Goal: Information Seeking & Learning: Learn about a topic

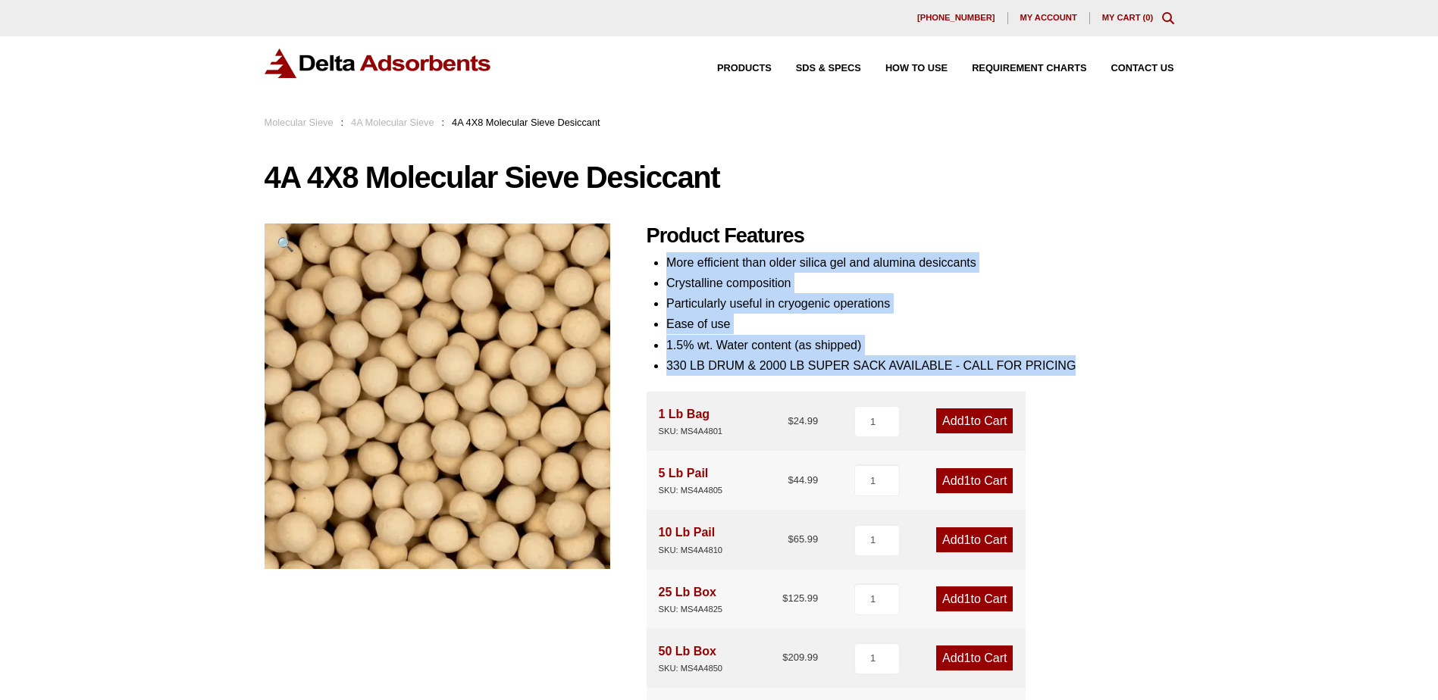
drag, startPoint x: 1084, startPoint y: 365, endPoint x: 659, endPoint y: 264, distance: 436.9
click at [659, 264] on div "Product Features More efficient than older silica gel and alumina desiccants Cr…" at bounding box center [909, 592] width 527 height 737
copy ul "More efficient than older silica gel and alumina desiccants Crystalline composi…"
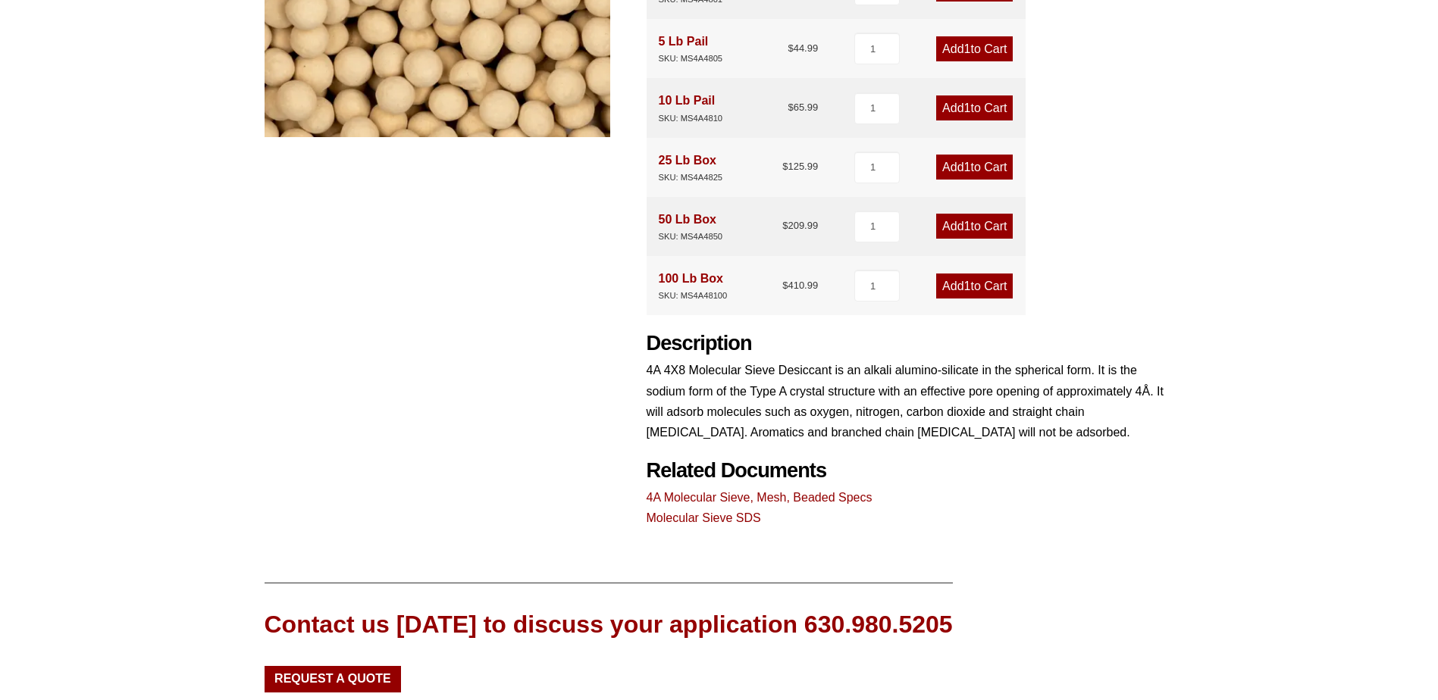
scroll to position [455, 0]
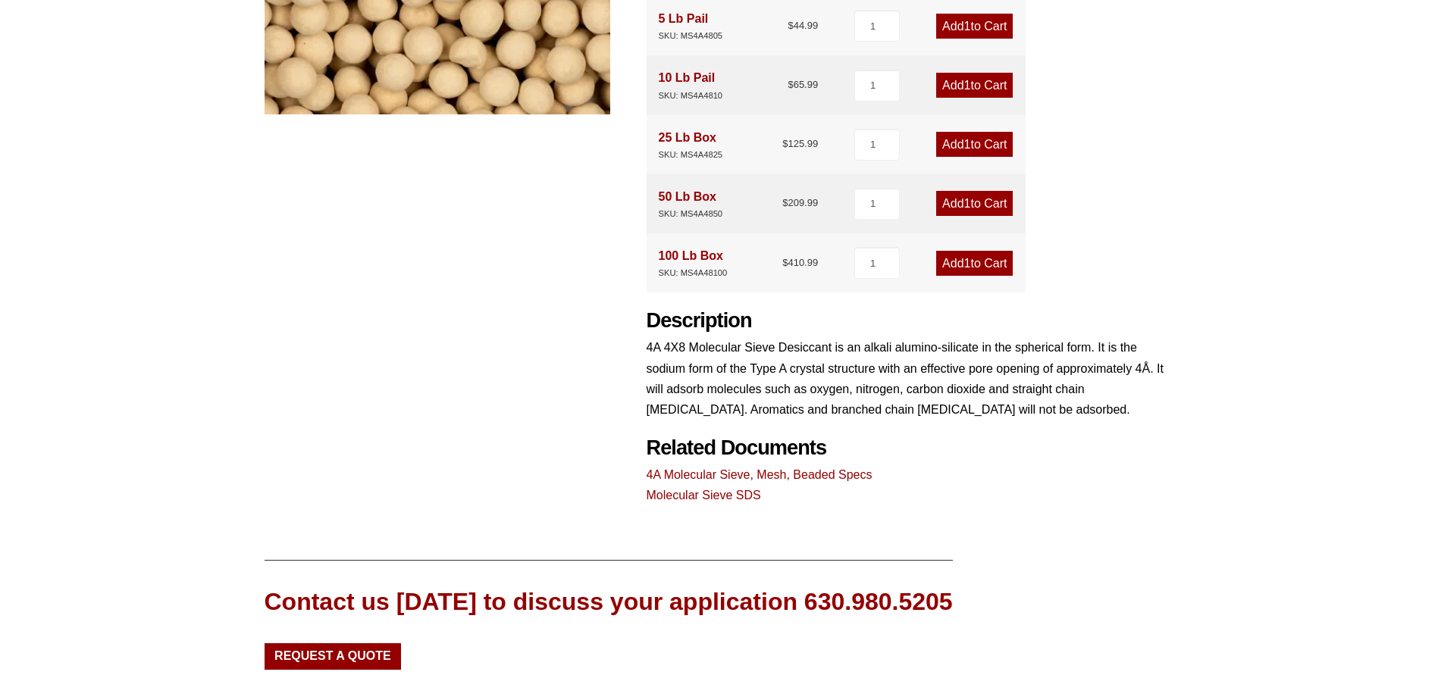
click at [814, 474] on link "4A Molecular Sieve, Mesh, Beaded Specs" at bounding box center [759, 474] width 226 height 13
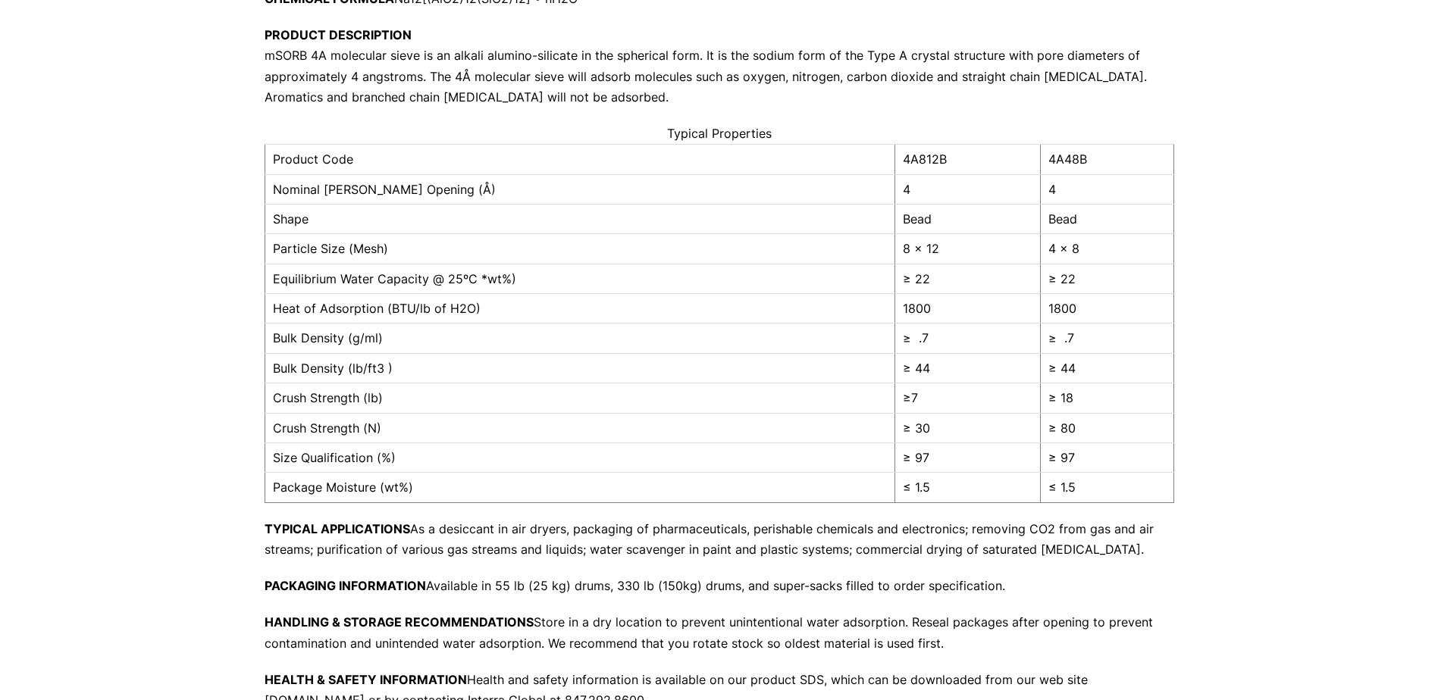
scroll to position [152, 0]
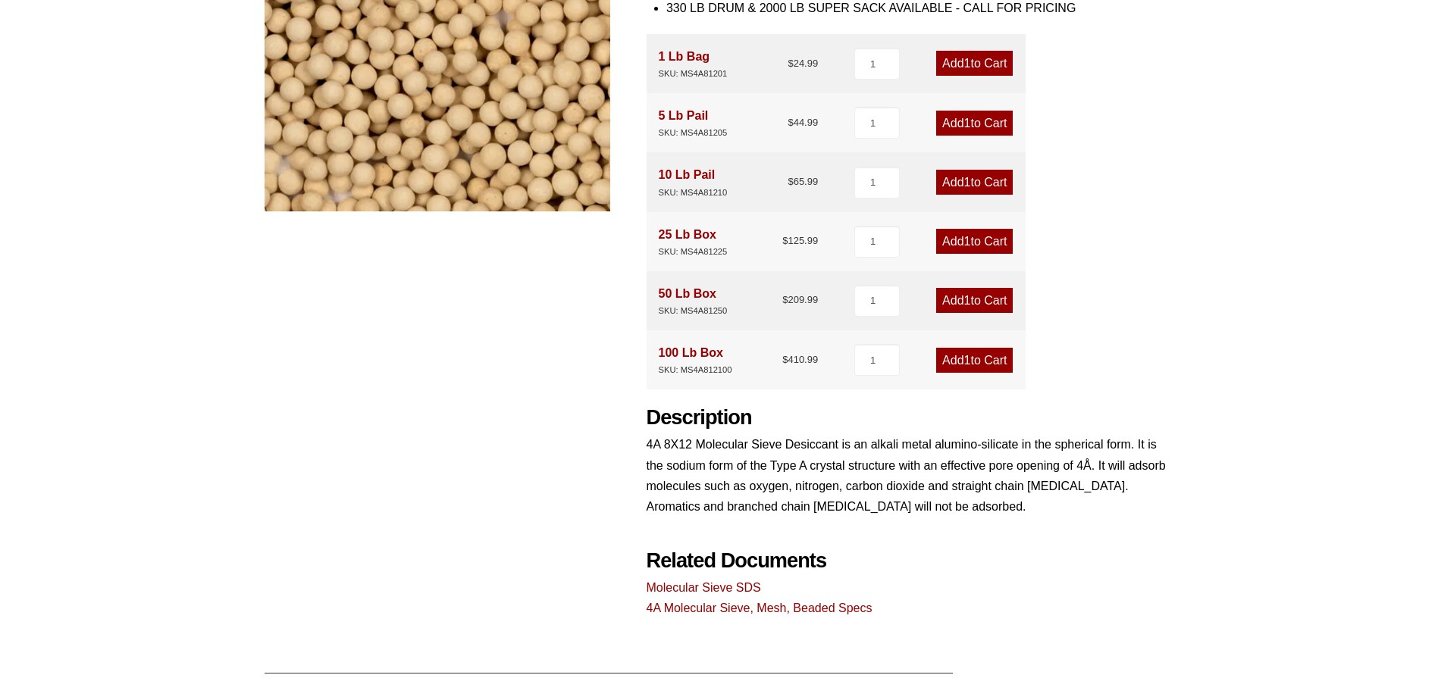
scroll to position [379, 0]
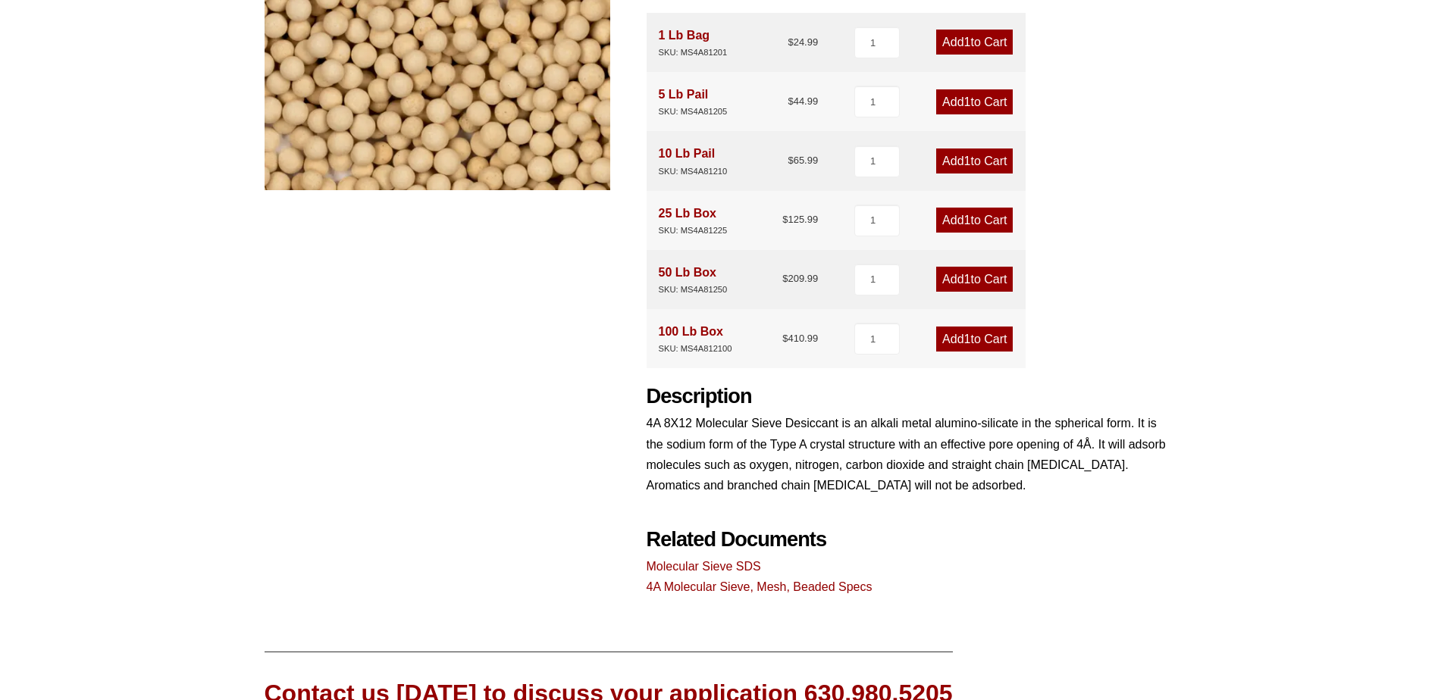
click at [747, 583] on link "4A Molecular Sieve, Mesh, Beaded Specs" at bounding box center [759, 587] width 226 height 13
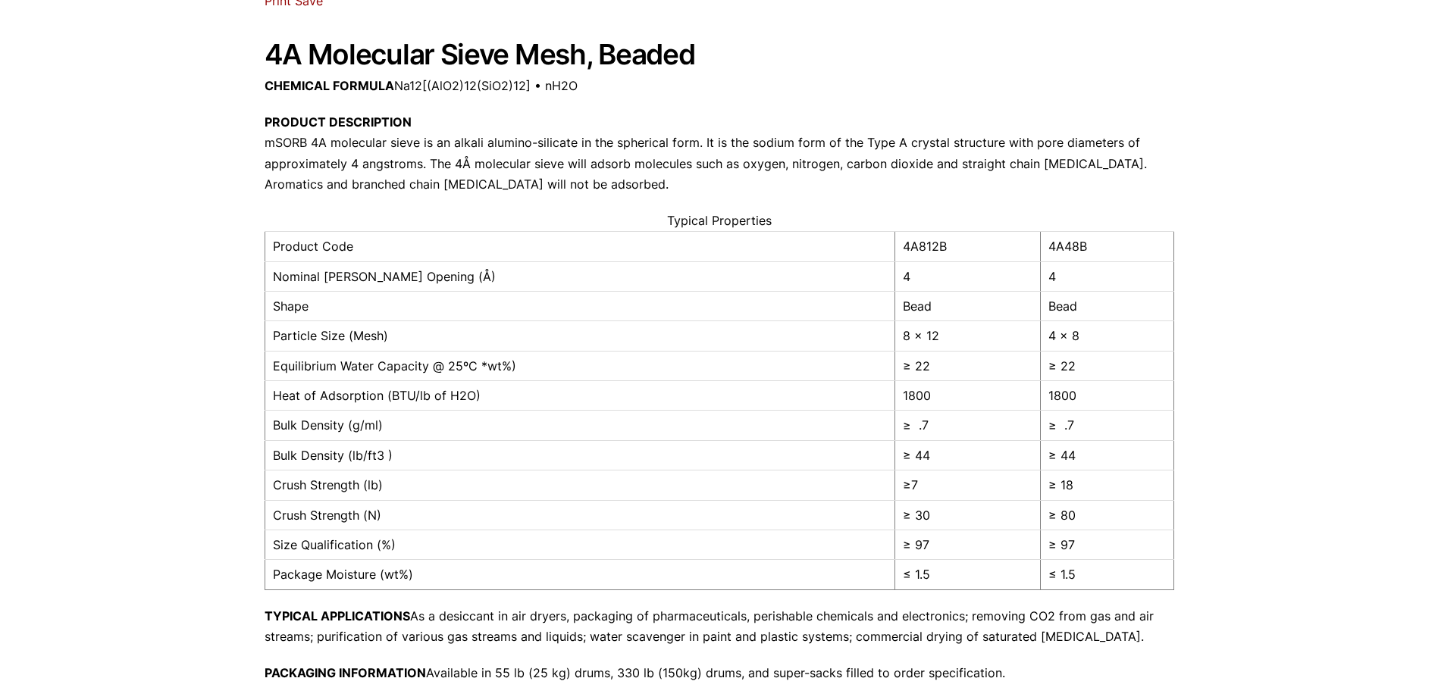
scroll to position [152, 0]
